Goal: Find specific page/section: Find specific page/section

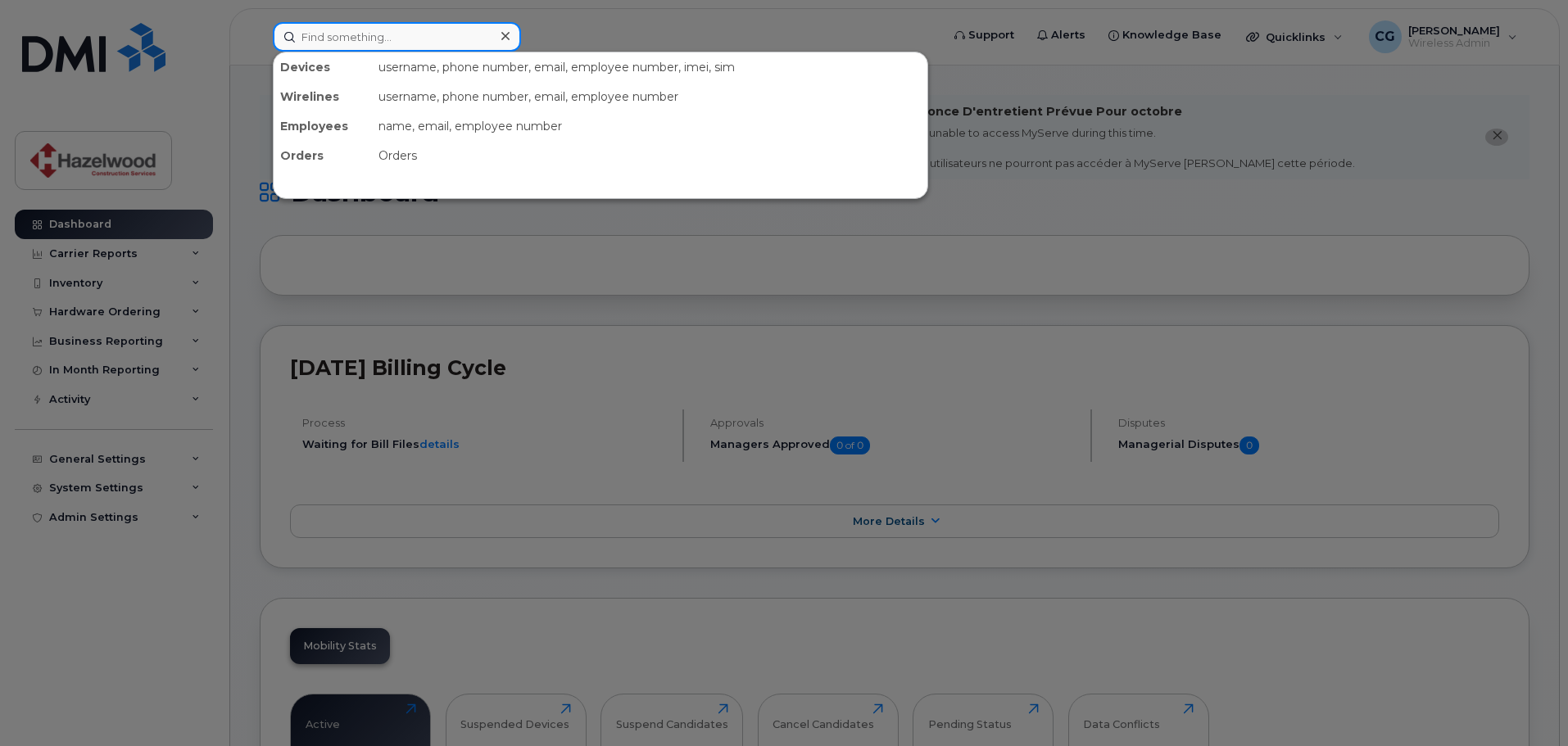
click at [409, 48] on input at bounding box center [396, 37] width 248 height 30
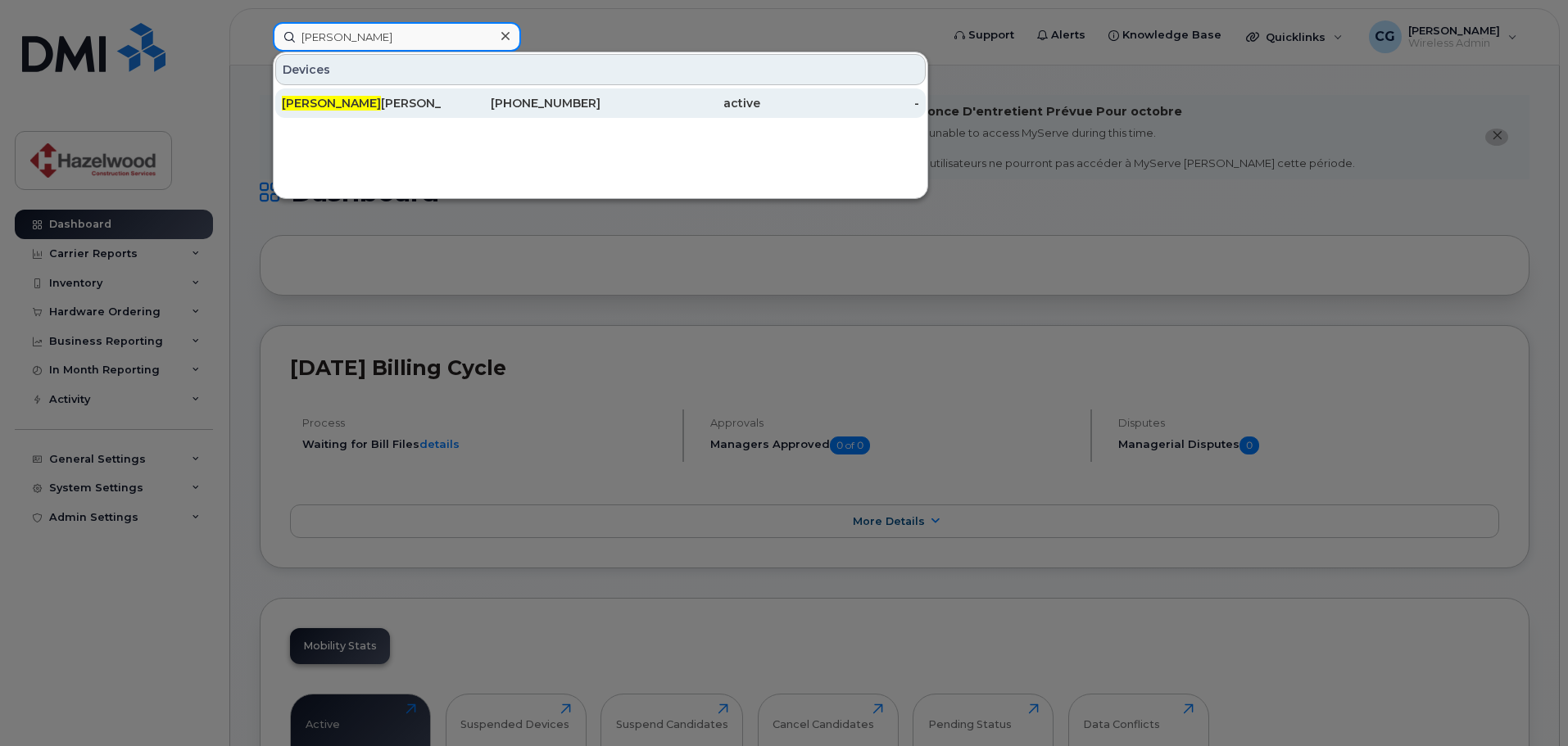
type input "[PERSON_NAME]"
click at [329, 97] on div "[PERSON_NAME]" at bounding box center [362, 103] width 160 height 16
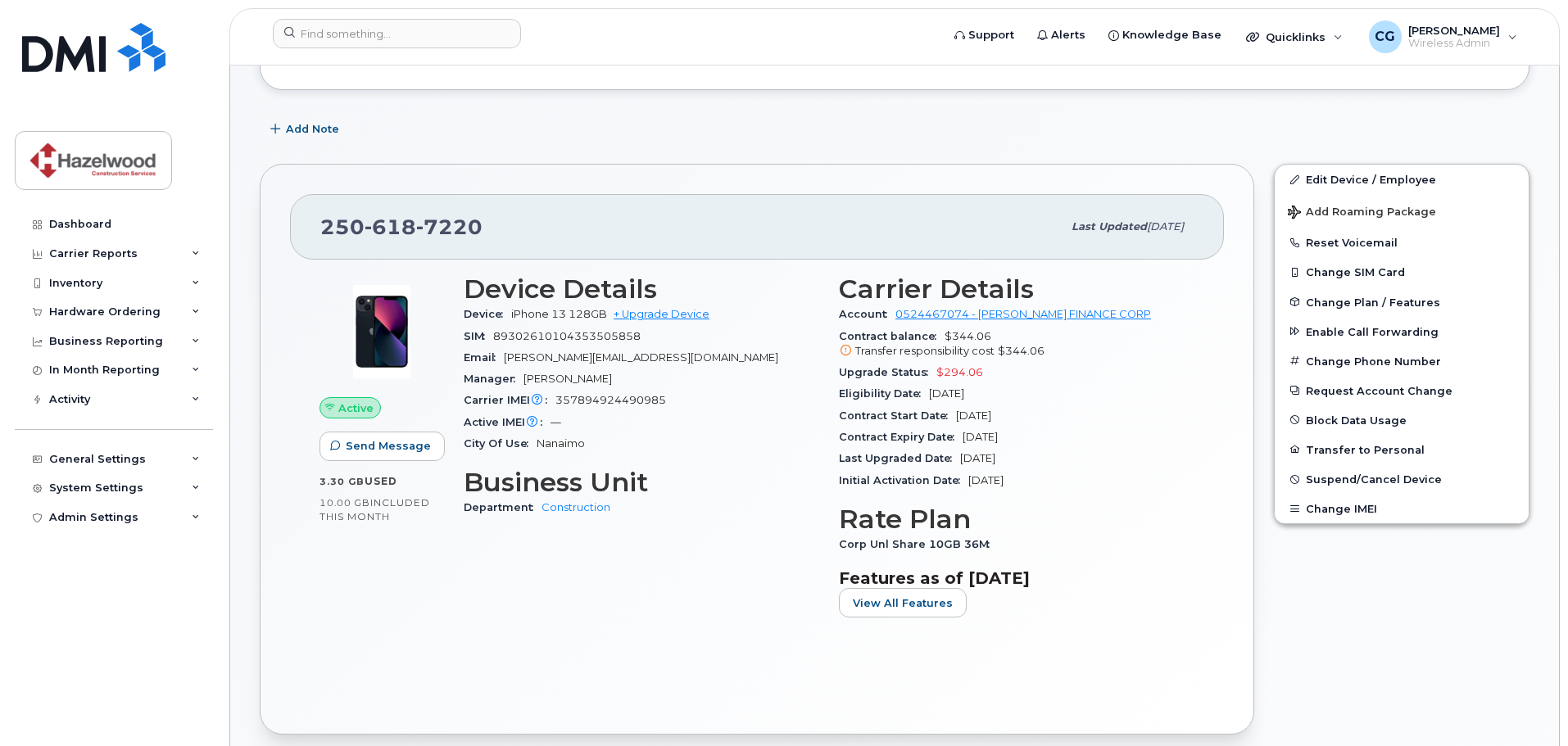
scroll to position [328, 0]
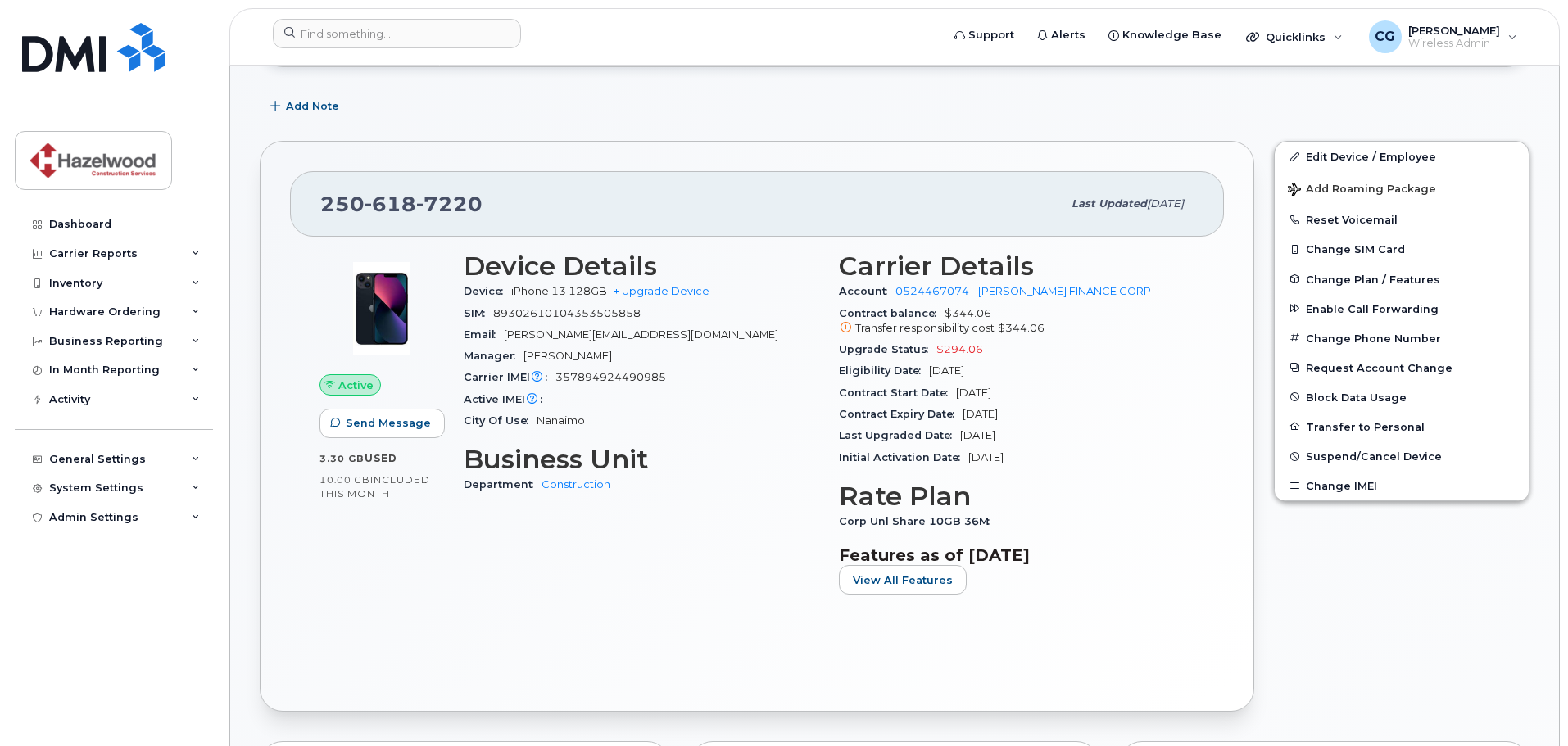
click at [1126, 381] on div "Eligibility Date Oct 17, 2026" at bounding box center [1017, 371] width 356 height 21
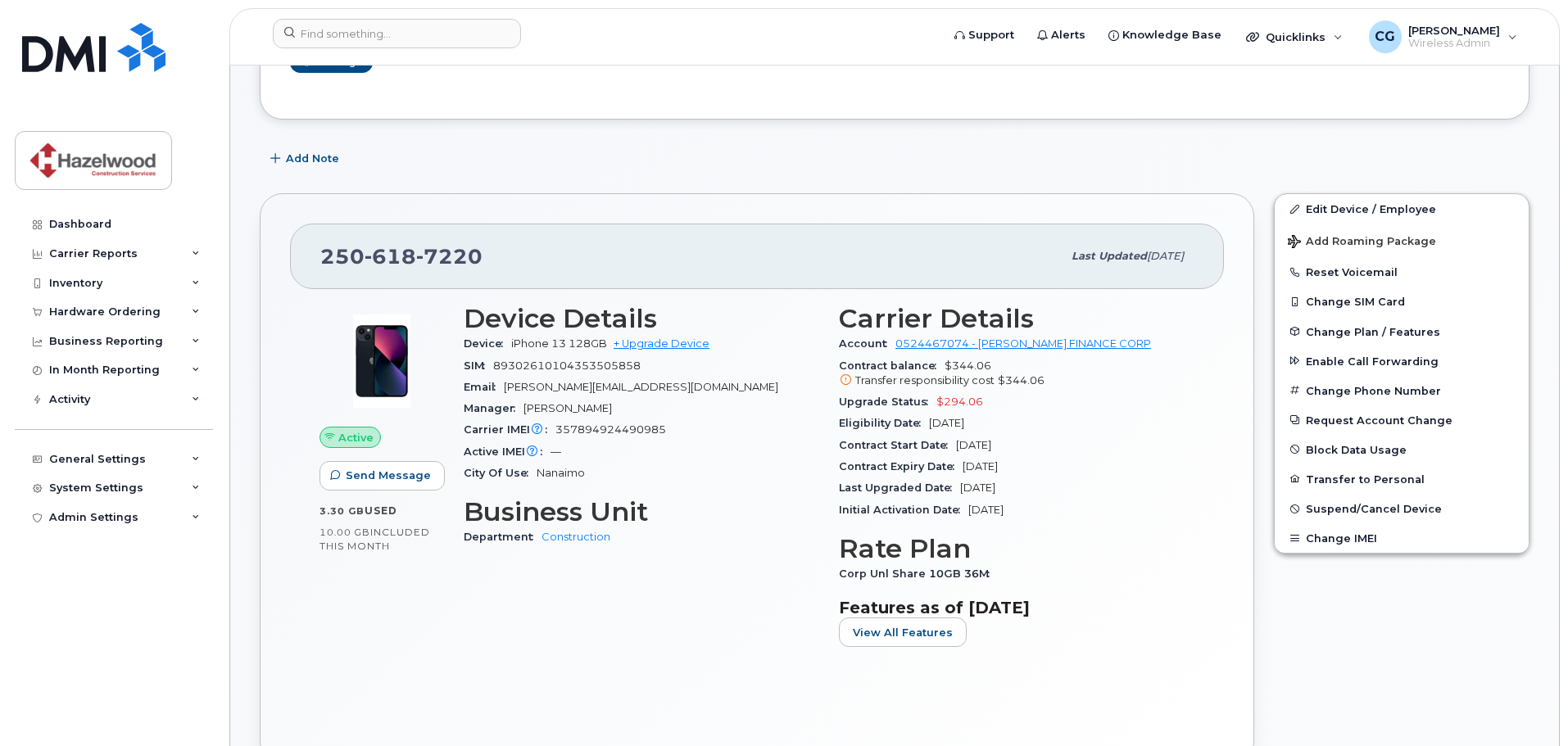
scroll to position [246, 0]
